Goal: Browse casually: Explore the website without a specific task or goal

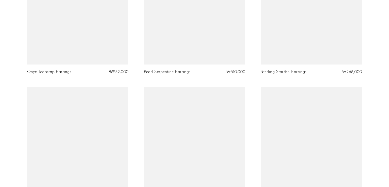
scroll to position [1535, 0]
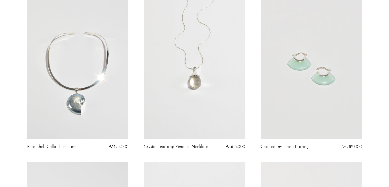
click at [164, 76] on link at bounding box center [194, 68] width 101 height 142
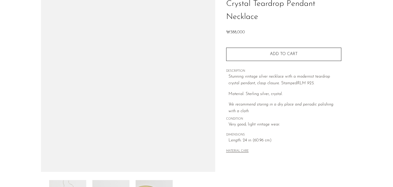
scroll to position [128, 0]
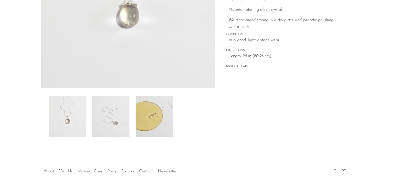
click at [160, 118] on img at bounding box center [154, 116] width 37 height 41
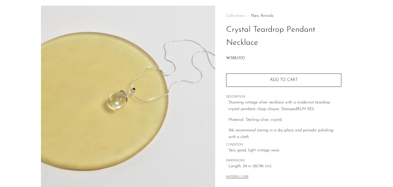
scroll to position [0, 0]
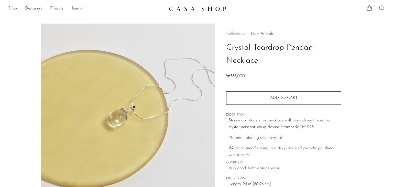
drag, startPoint x: 265, startPoint y: 59, endPoint x: 227, endPoint y: 39, distance: 42.6
click at [227, 39] on div "Collections New Arrivals Crystal Teardrop Pendant Necklace ₩388,000" at bounding box center [283, 56] width 115 height 48
copy h1 "Crystal Teardrop Pendant Necklace"
click at [199, 7] on img at bounding box center [198, 8] width 58 height 5
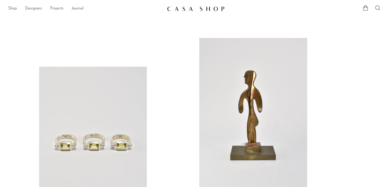
click at [23, 8] on ul "Shop Featured New Arrivals Bestsellers Coming Soon Jewelry Jewelry All Earrings…" at bounding box center [85, 8] width 155 height 9
click at [18, 7] on ul "Shop Featured New Arrivals Bestsellers Coming Soon Jewelry Jewelry All Earrings…" at bounding box center [85, 8] width 155 height 9
click at [17, 7] on link "Shop" at bounding box center [12, 8] width 9 height 7
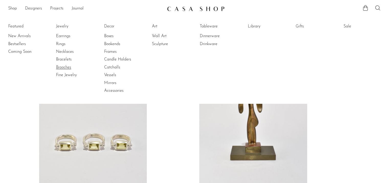
click at [64, 65] on link "Brooches" at bounding box center [75, 67] width 38 height 6
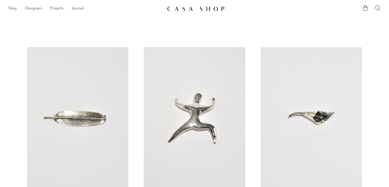
click at [9, 12] on link "Shop" at bounding box center [12, 8] width 9 height 7
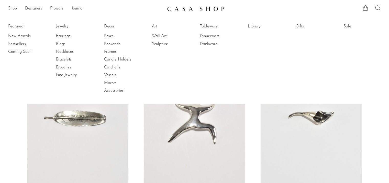
click at [19, 46] on link "Bestsellers" at bounding box center [27, 44] width 38 height 6
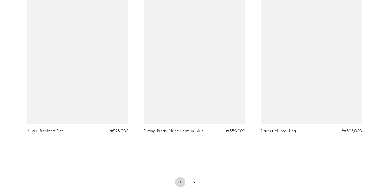
scroll to position [1953, 0]
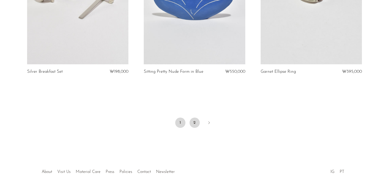
click at [197, 117] on link "2" at bounding box center [194, 122] width 10 height 10
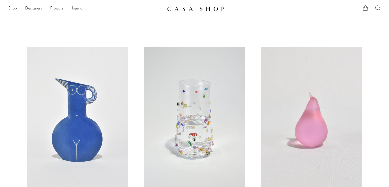
click at [172, 13] on link at bounding box center [194, 8] width 55 height 9
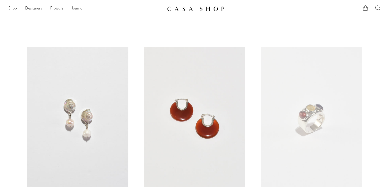
click at [173, 13] on link at bounding box center [194, 8] width 55 height 9
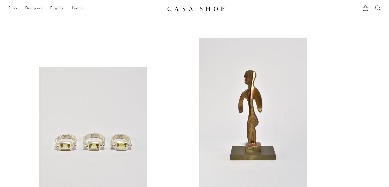
click at [114, 132] on link at bounding box center [93, 141] width 108 height 151
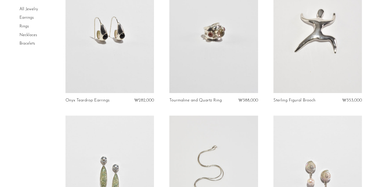
scroll to position [588, 0]
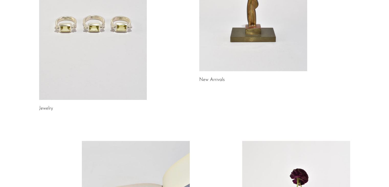
scroll to position [51, 0]
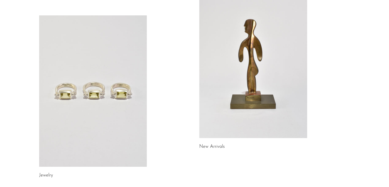
click at [69, 71] on link at bounding box center [93, 90] width 108 height 151
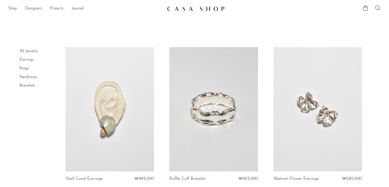
click at [26, 79] on li "Necklaces" at bounding box center [38, 77] width 38 height 9
click at [26, 70] on link "Rings" at bounding box center [23, 68] width 9 height 4
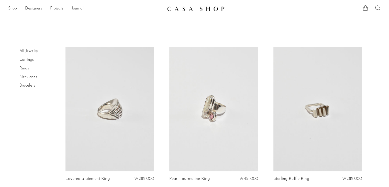
click at [209, 9] on img at bounding box center [196, 8] width 58 height 5
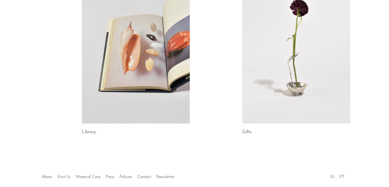
scroll to position [310, 0]
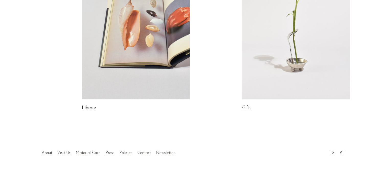
click at [316, 8] on link at bounding box center [296, 23] width 108 height 151
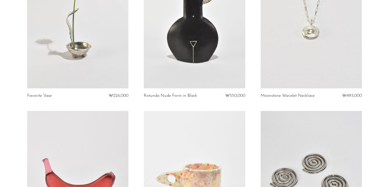
scroll to position [153, 0]
